Goal: Task Accomplishment & Management: Manage account settings

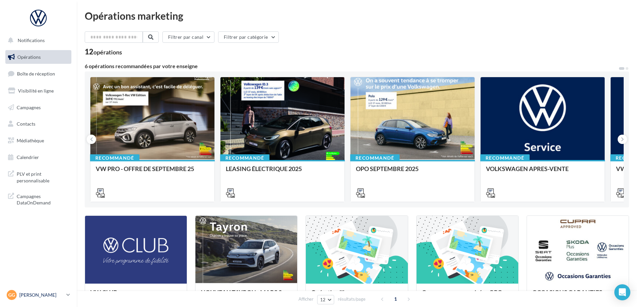
click at [66, 297] on link "[PERSON_NAME] vw-grre-49300" at bounding box center [38, 294] width 66 height 13
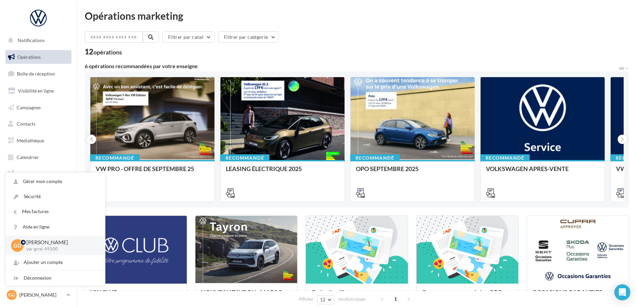
click at [62, 245] on p "[PERSON_NAME]" at bounding box center [60, 242] width 68 height 8
drag, startPoint x: 27, startPoint y: 249, endPoint x: 57, endPoint y: 249, distance: 30.4
click at [57, 249] on p "vw-grre-49300" at bounding box center [60, 249] width 68 height 6
copy p "vw-grre-49300"
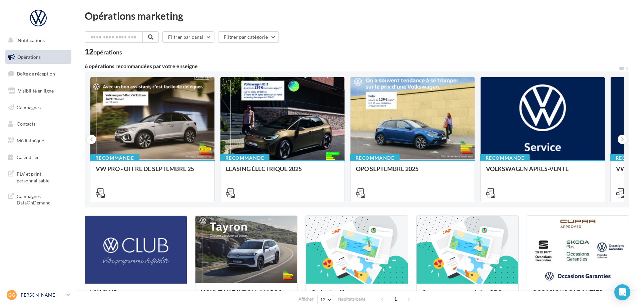
click at [34, 298] on div "[PERSON_NAME] vw-grre-49300" at bounding box center [35, 295] width 57 height 10
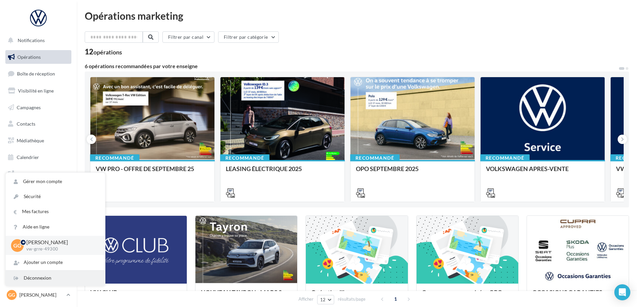
click at [45, 278] on div "Déconnexion" at bounding box center [55, 277] width 99 height 15
